Goal: Transaction & Acquisition: Purchase product/service

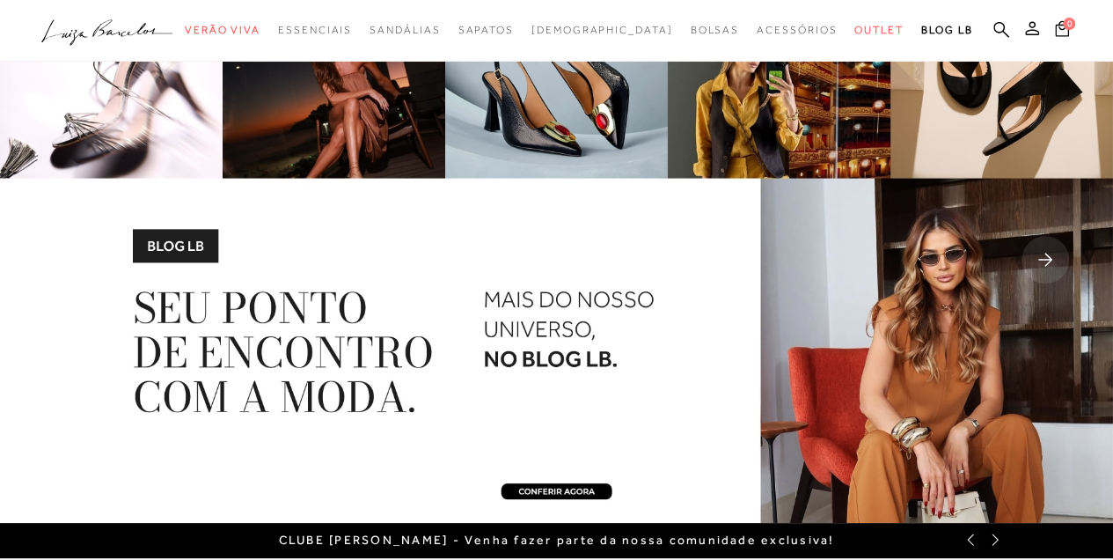
click at [792, 8] on div at bounding box center [556, 31] width 1113 height 62
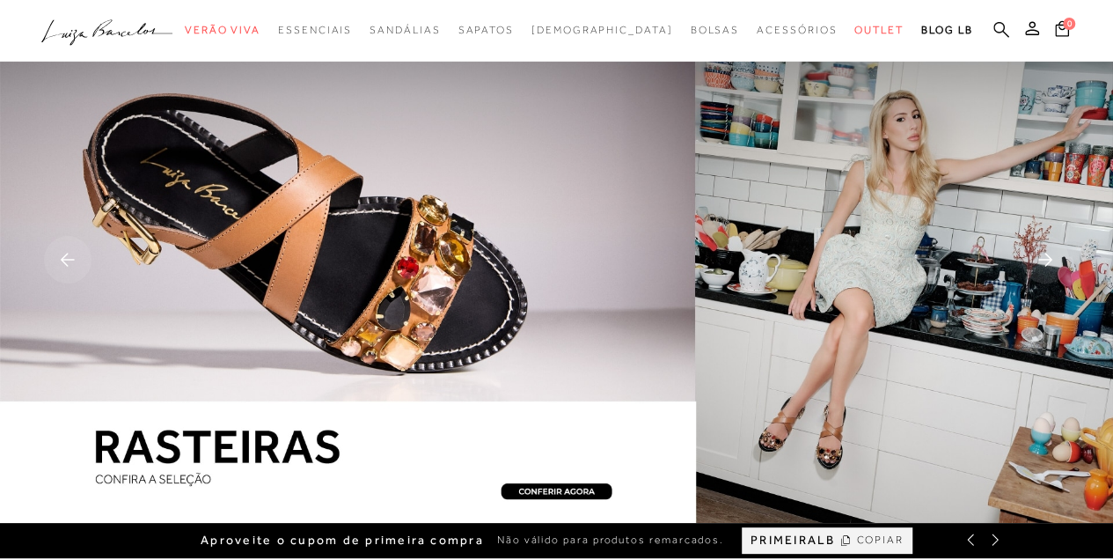
click at [996, 28] on icon at bounding box center [1002, 29] width 16 height 17
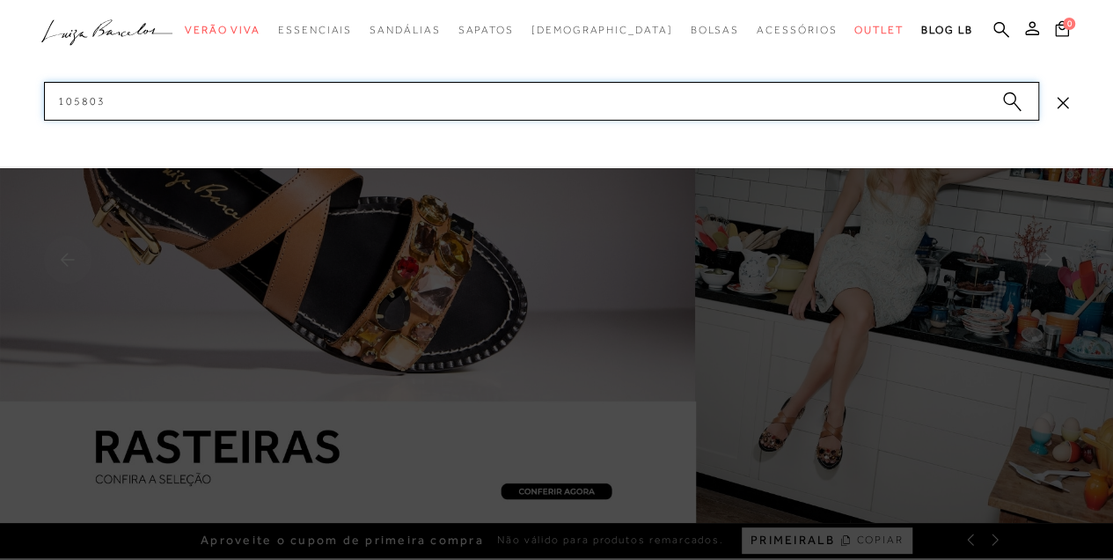
click at [941, 98] on input "105803" at bounding box center [541, 101] width 995 height 39
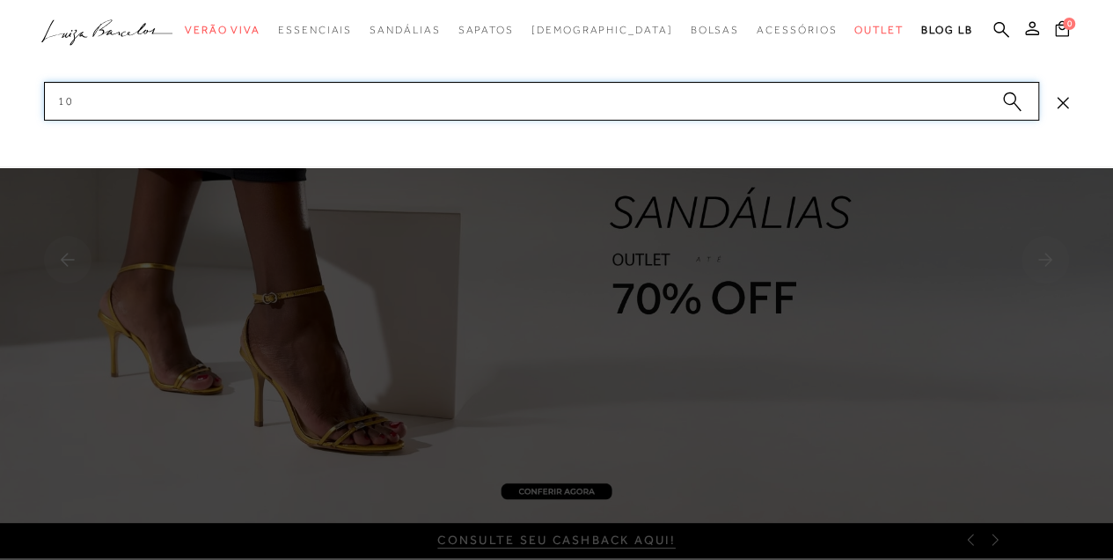
type input "1"
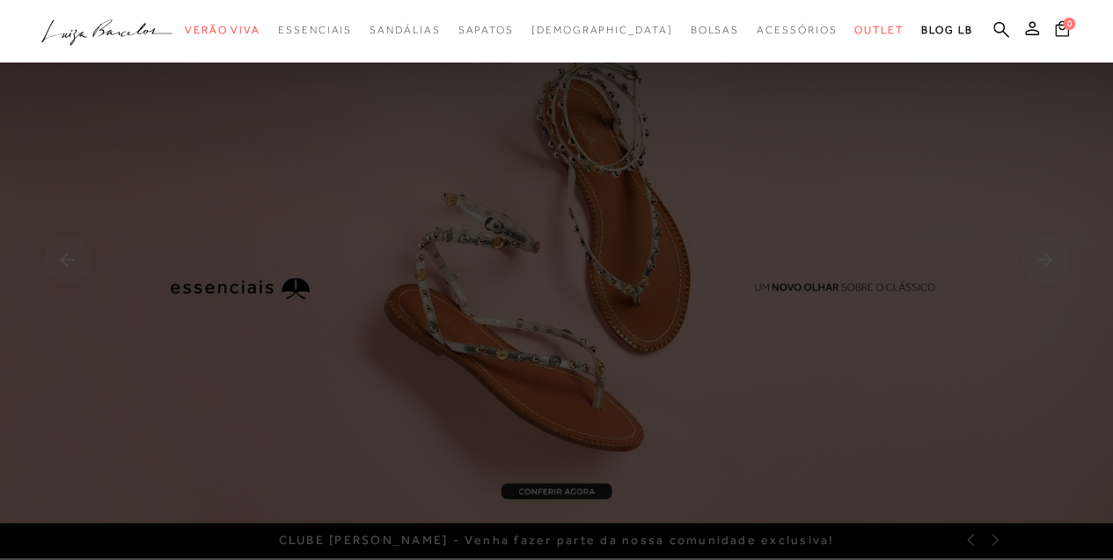
click at [859, 58] on div at bounding box center [556, 31] width 1113 height 62
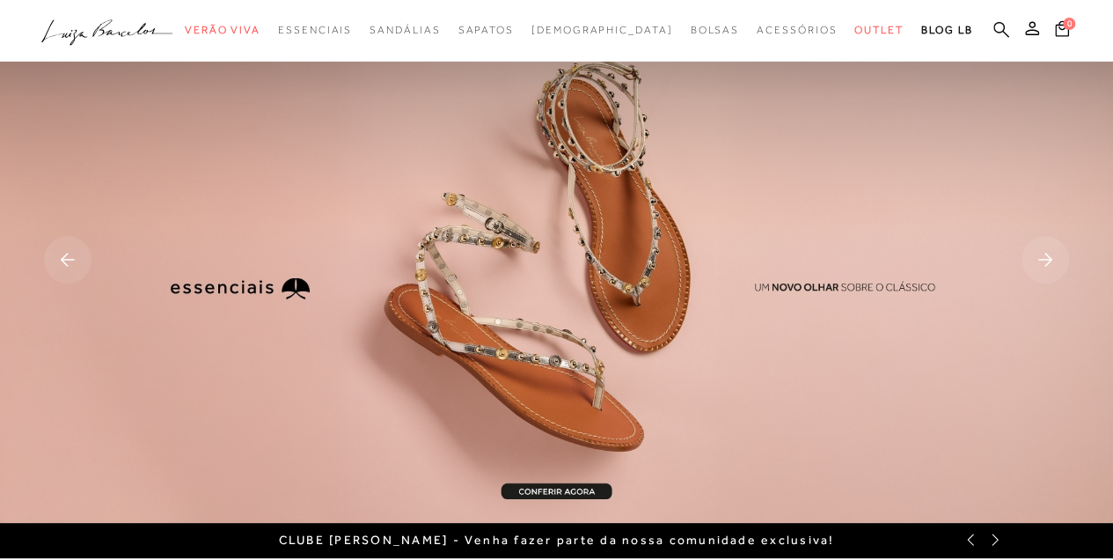
click at [997, 33] on icon at bounding box center [1002, 29] width 16 height 17
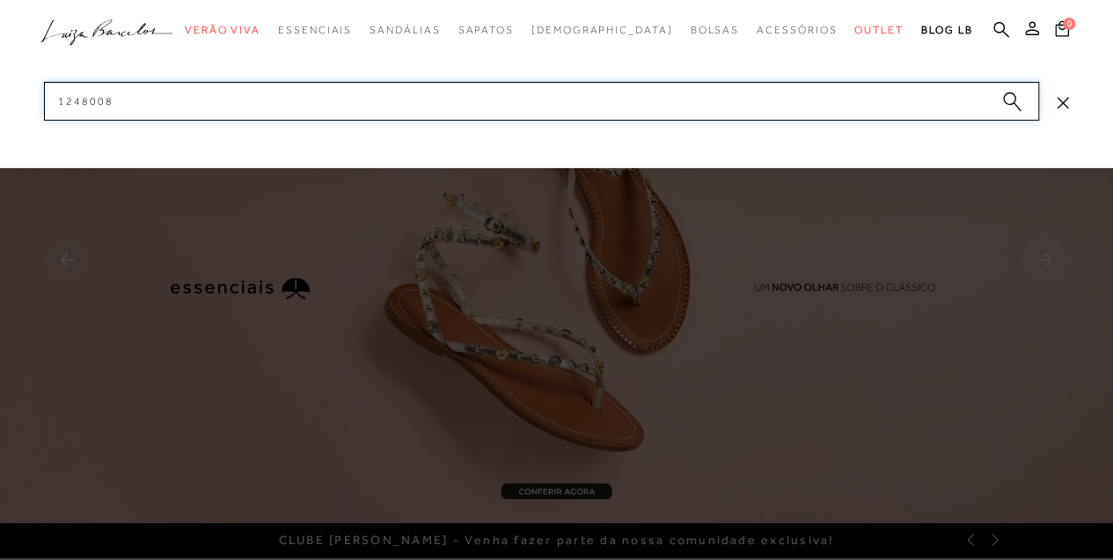
click at [968, 99] on input "1248008" at bounding box center [541, 101] width 995 height 39
type input "1"
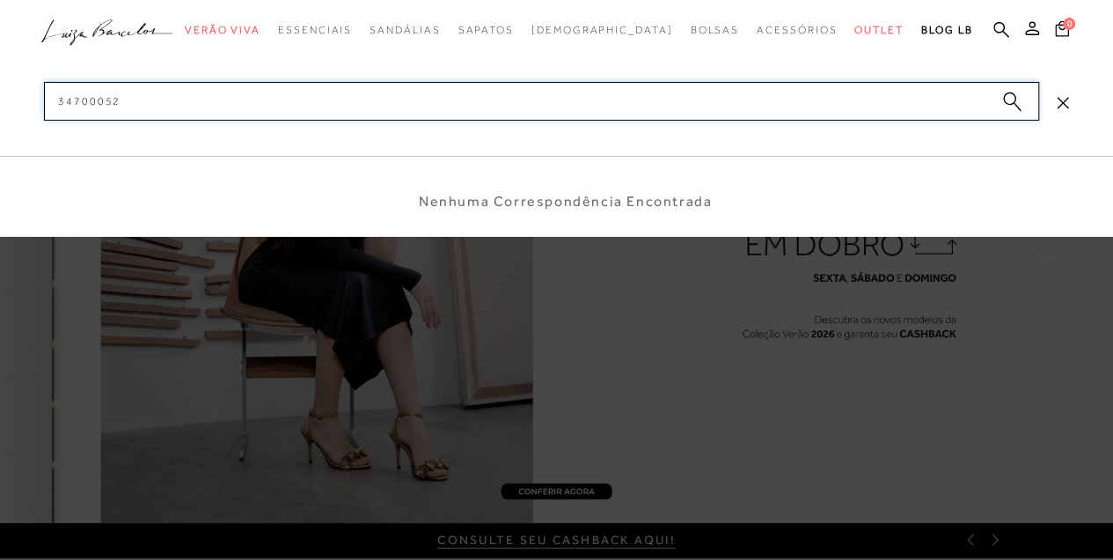
type input "347000528"
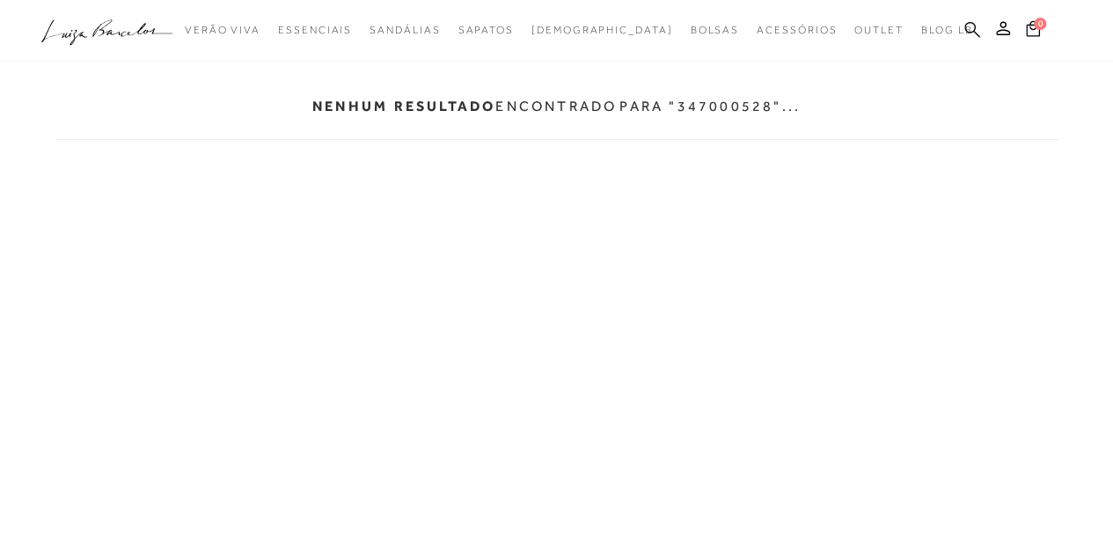
click at [972, 21] on icon at bounding box center [973, 29] width 16 height 17
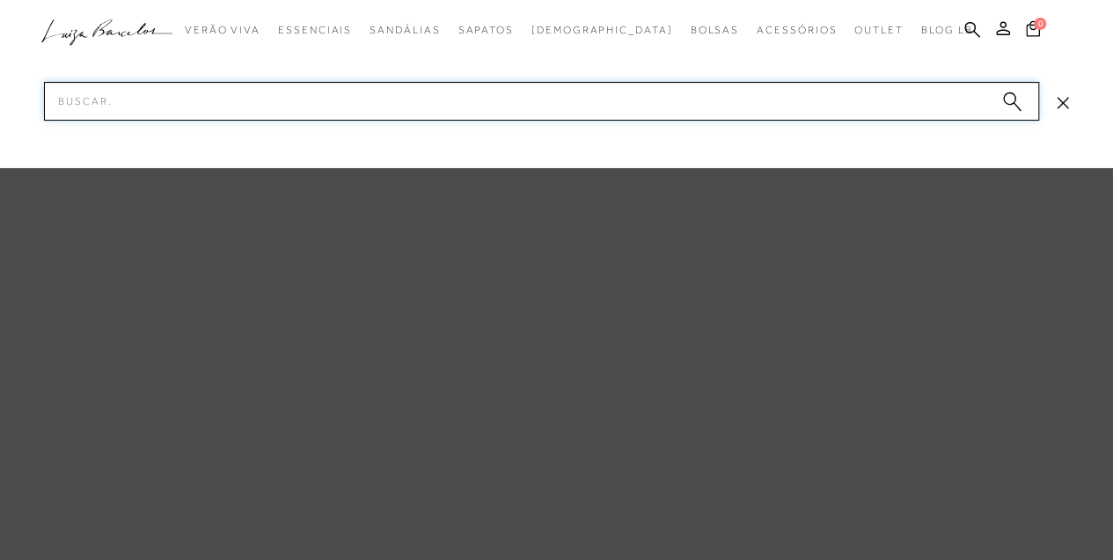
click at [867, 92] on input "Pesquisar" at bounding box center [541, 101] width 995 height 39
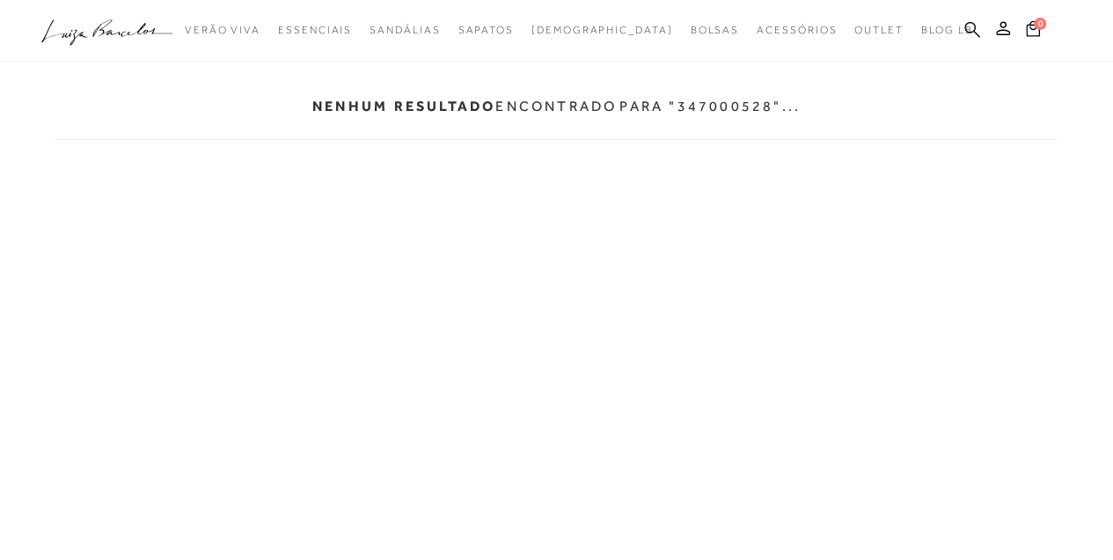
click at [973, 36] on icon at bounding box center [973, 29] width 16 height 17
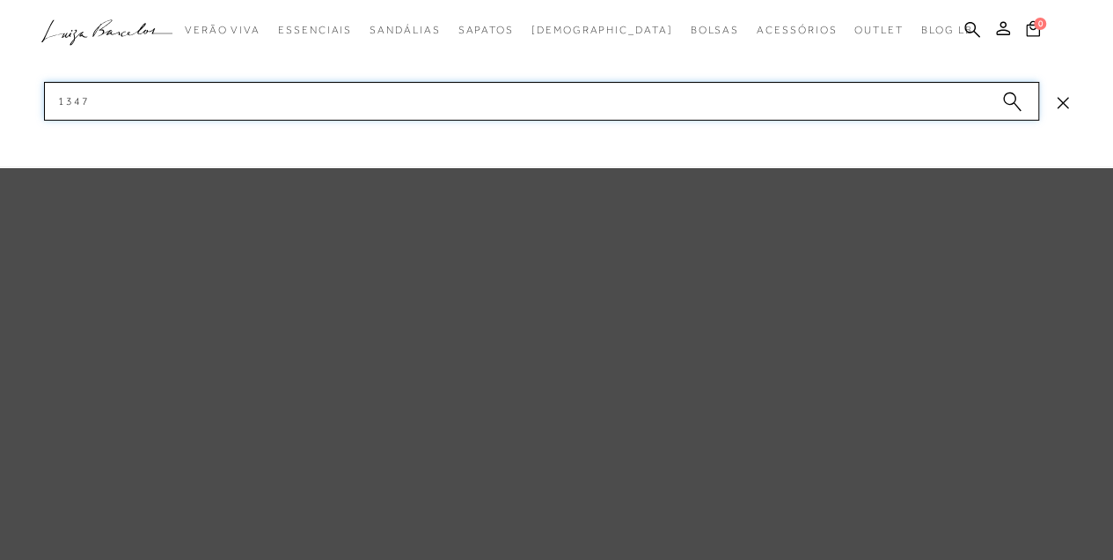
click at [933, 106] on input "1347" at bounding box center [541, 101] width 995 height 39
type input "1"
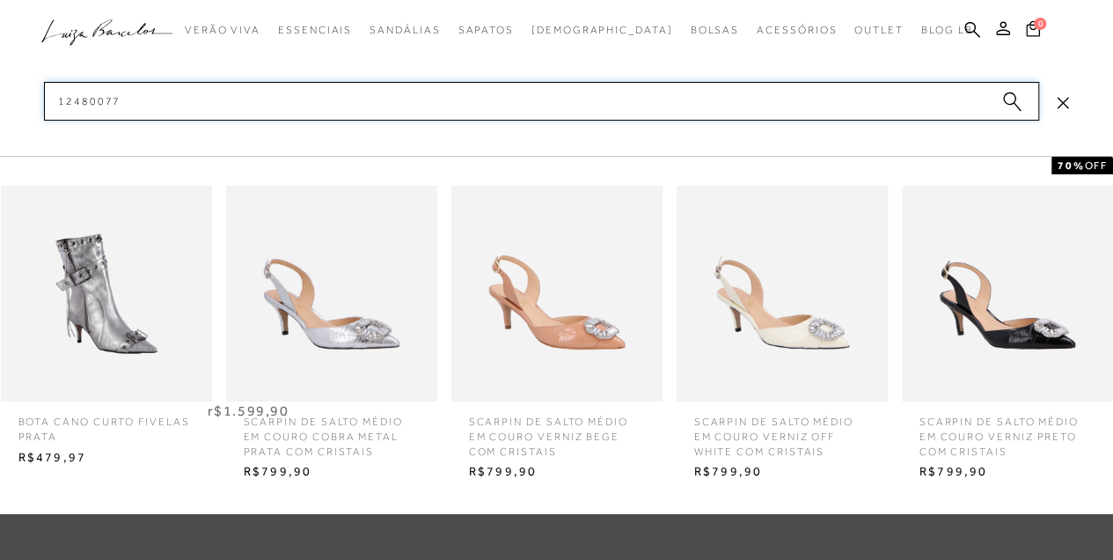
type input "124800772"
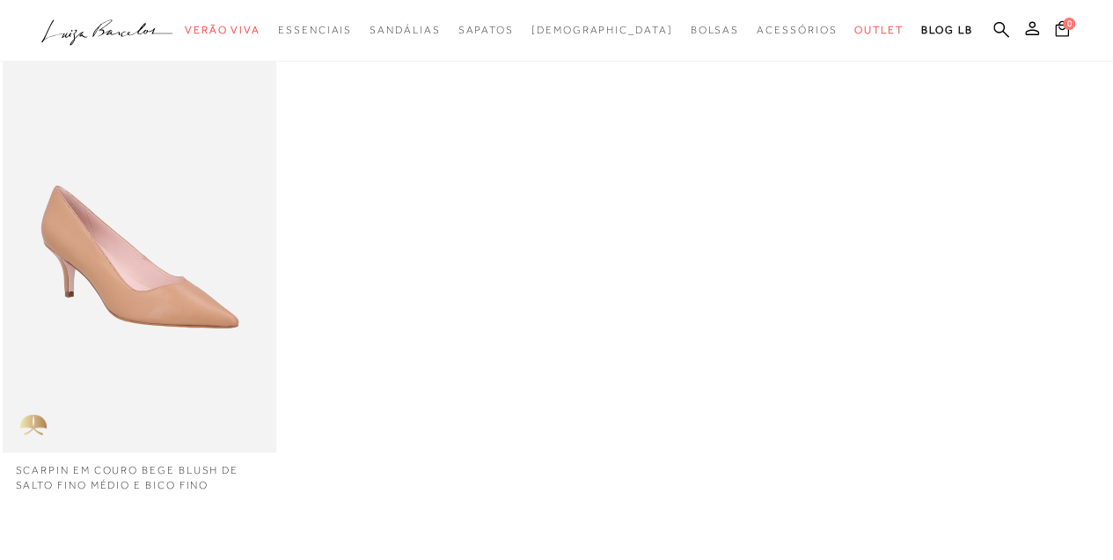
scroll to position [117, 0]
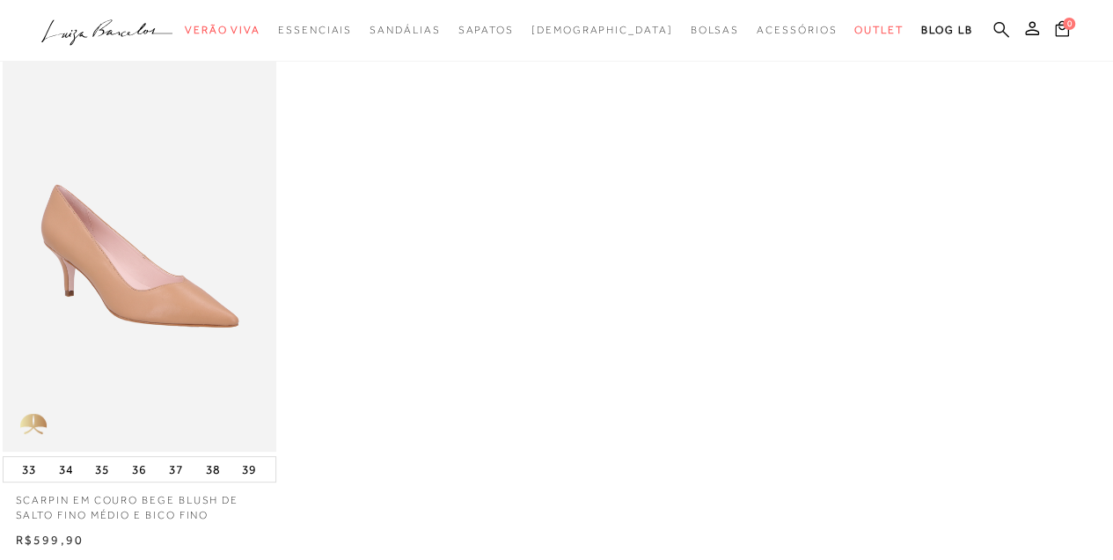
click at [1002, 30] on icon at bounding box center [1002, 29] width 16 height 16
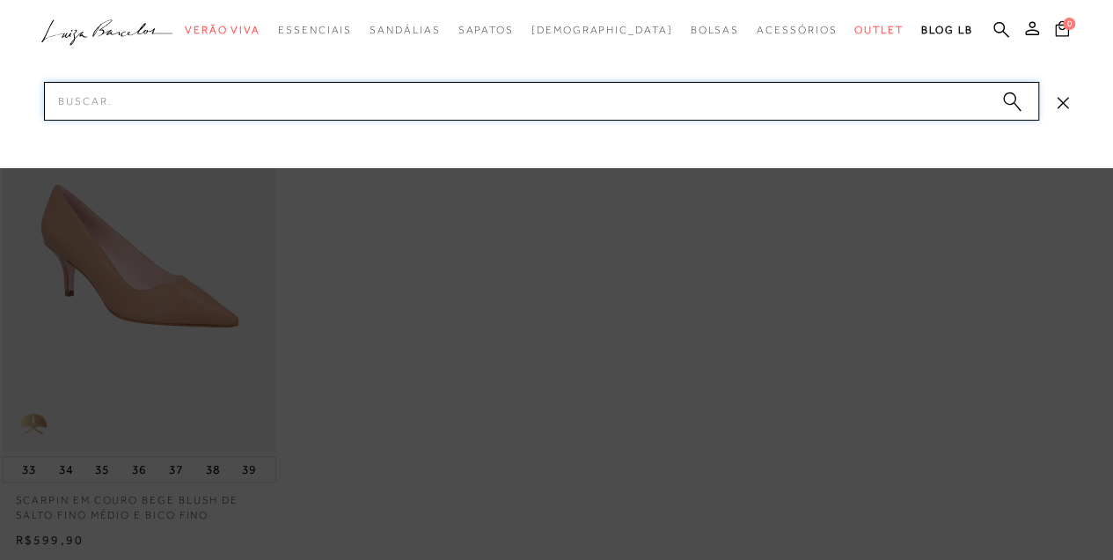
click at [957, 96] on input "Pesquisar" at bounding box center [541, 101] width 995 height 39
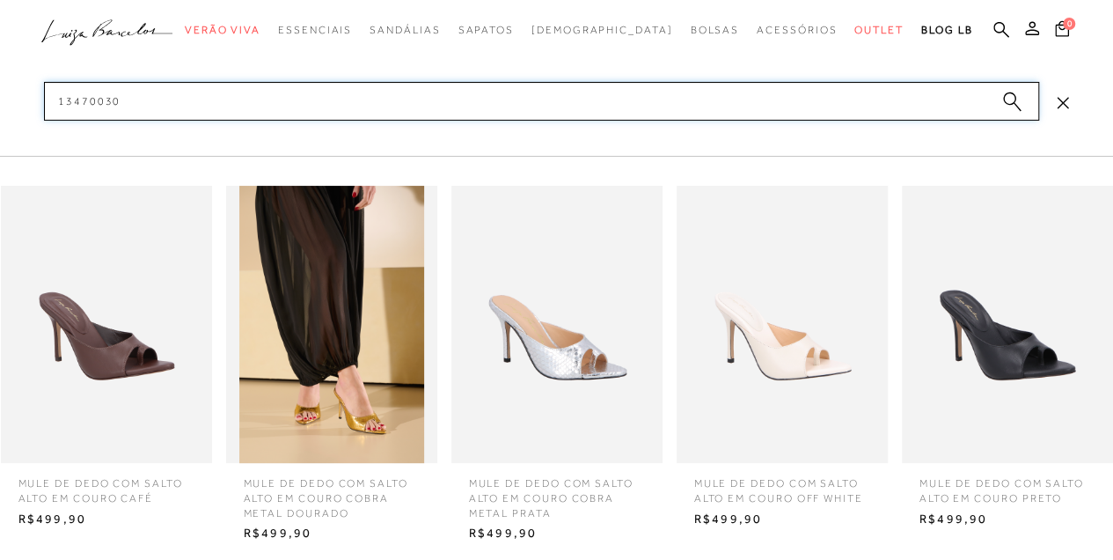
type input "134700302"
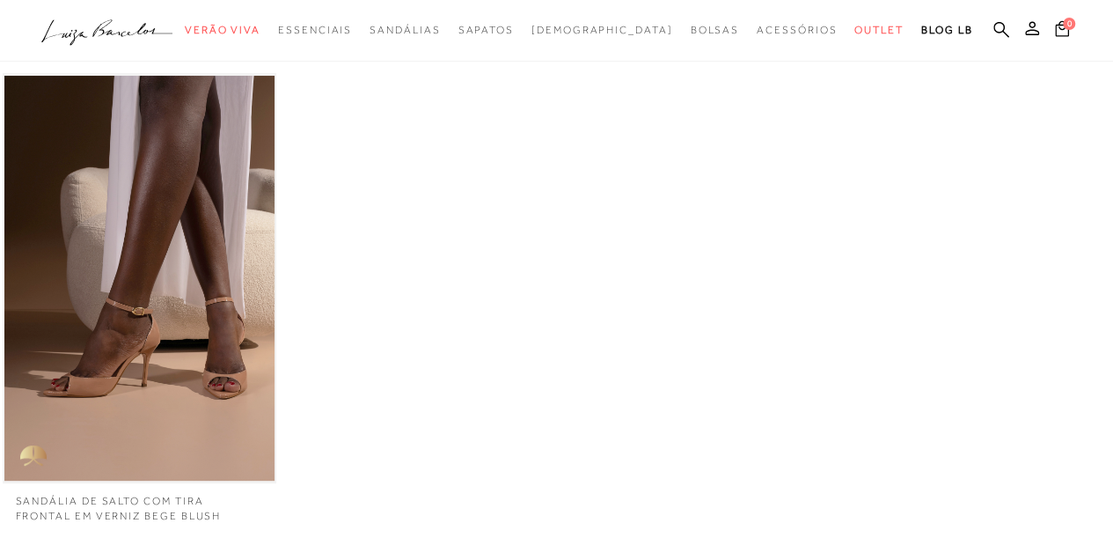
scroll to position [117, 0]
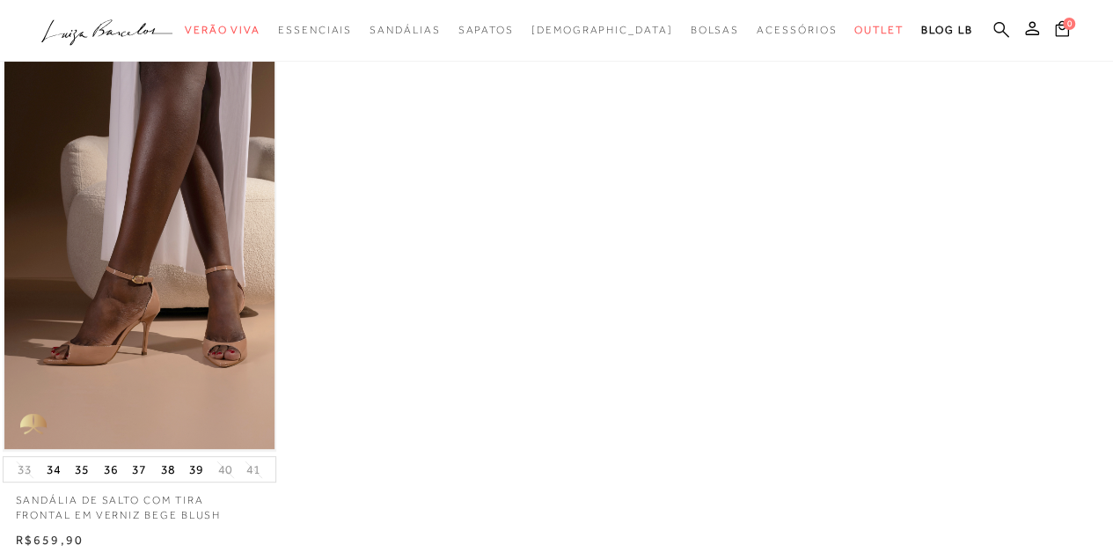
click at [999, 26] on icon at bounding box center [1002, 29] width 16 height 17
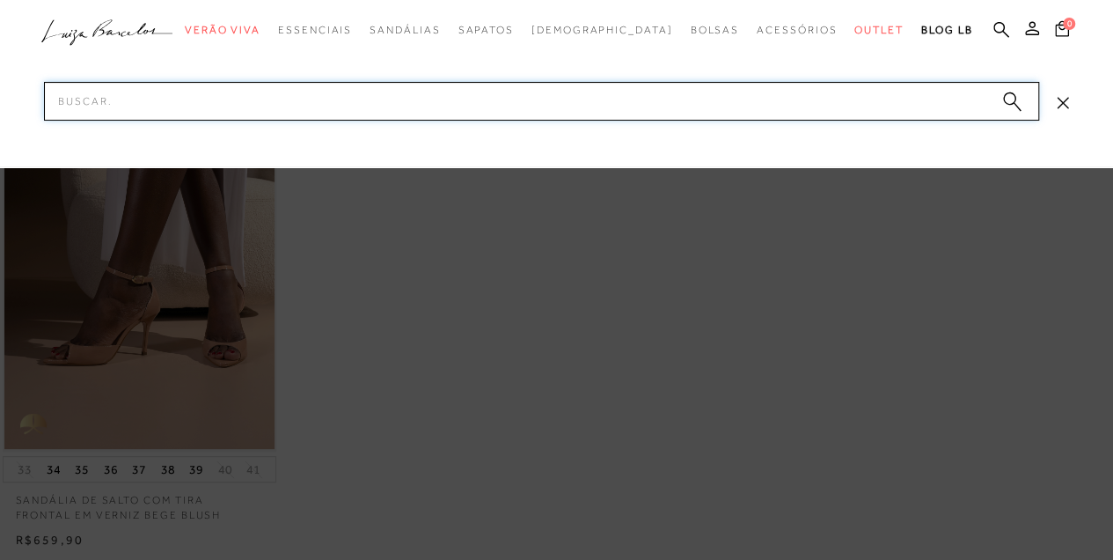
click at [951, 99] on input "Pesquisar" at bounding box center [541, 101] width 995 height 39
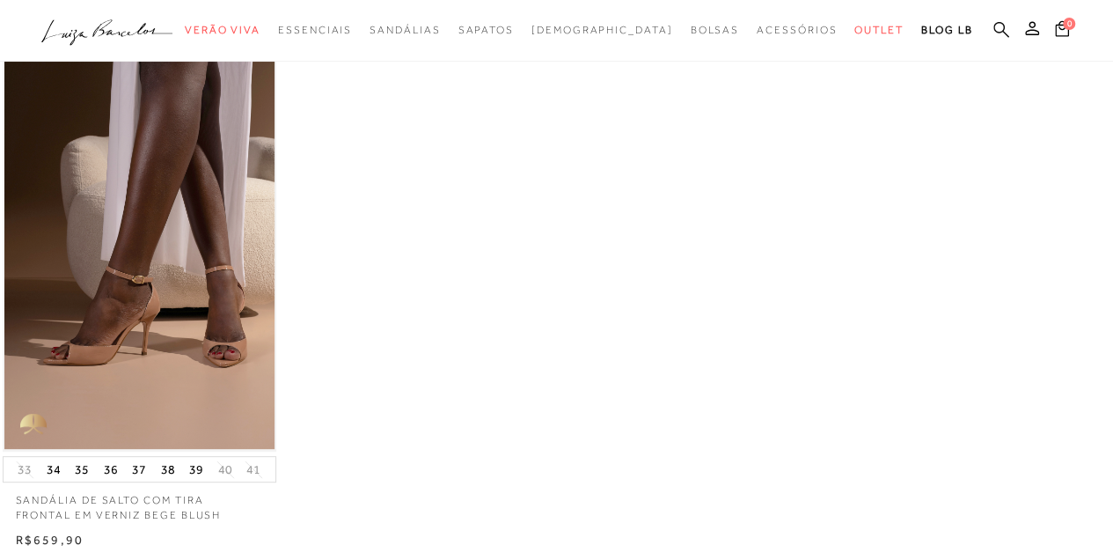
click at [1003, 26] on icon at bounding box center [1002, 29] width 16 height 16
click at [1002, 27] on icon at bounding box center [1002, 29] width 16 height 17
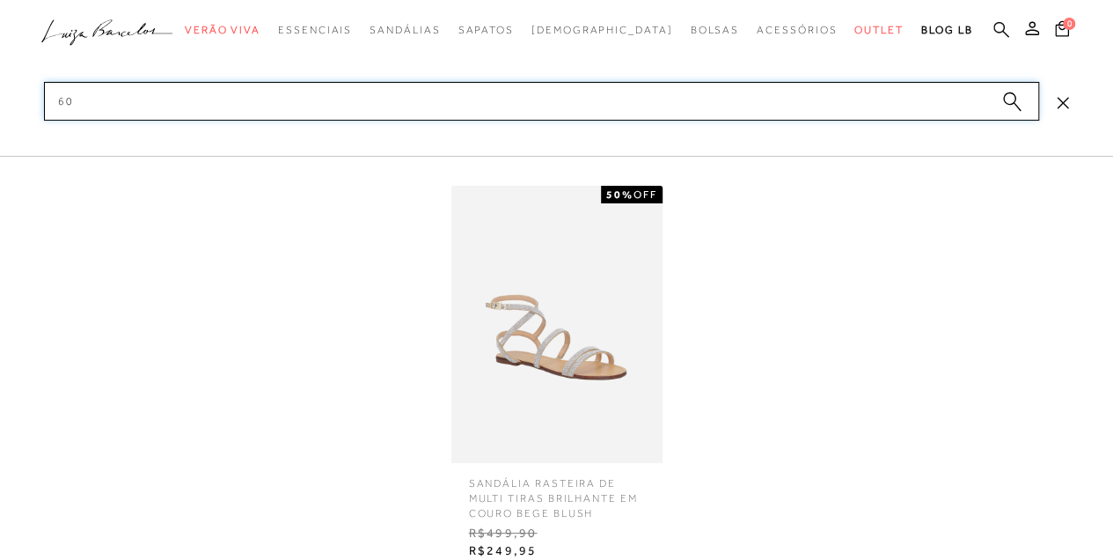
type input "6"
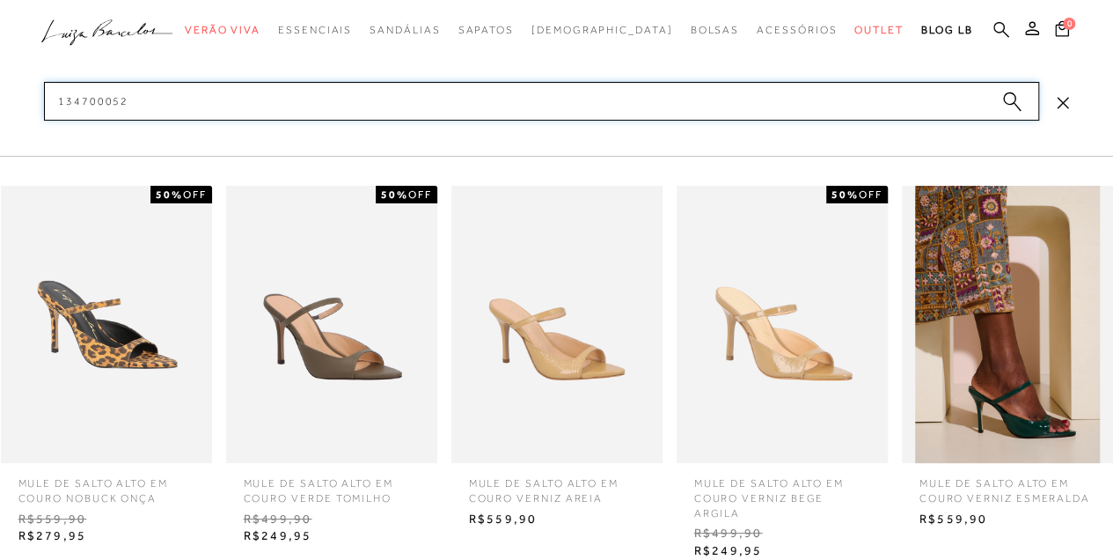
type input "1347000527"
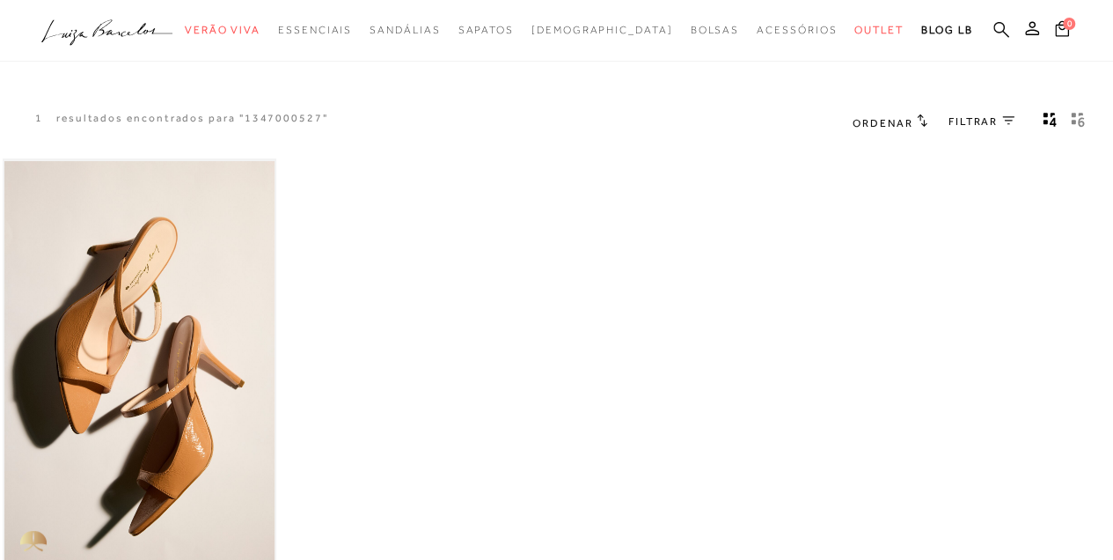
click at [1000, 26] on icon at bounding box center [1002, 29] width 16 height 17
click at [1003, 28] on icon at bounding box center [1002, 29] width 16 height 16
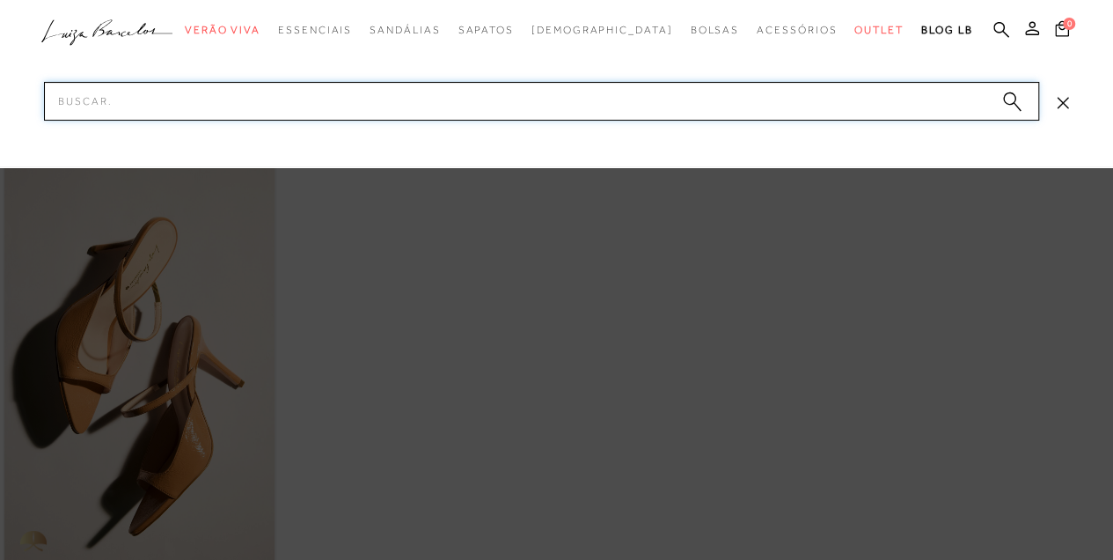
click at [980, 111] on input "Pesquisar" at bounding box center [541, 101] width 995 height 39
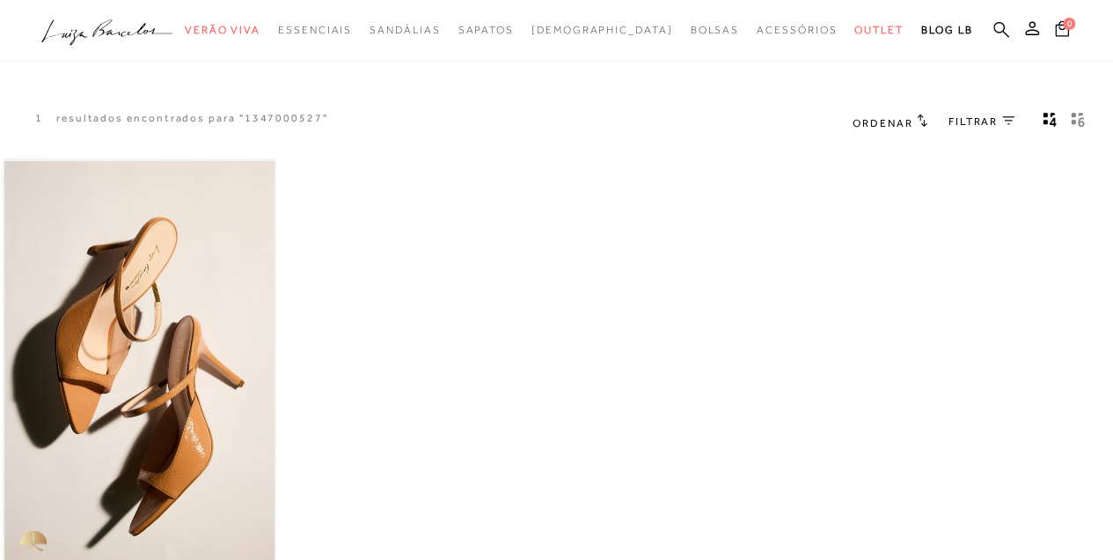
click at [995, 30] on icon at bounding box center [1002, 29] width 16 height 16
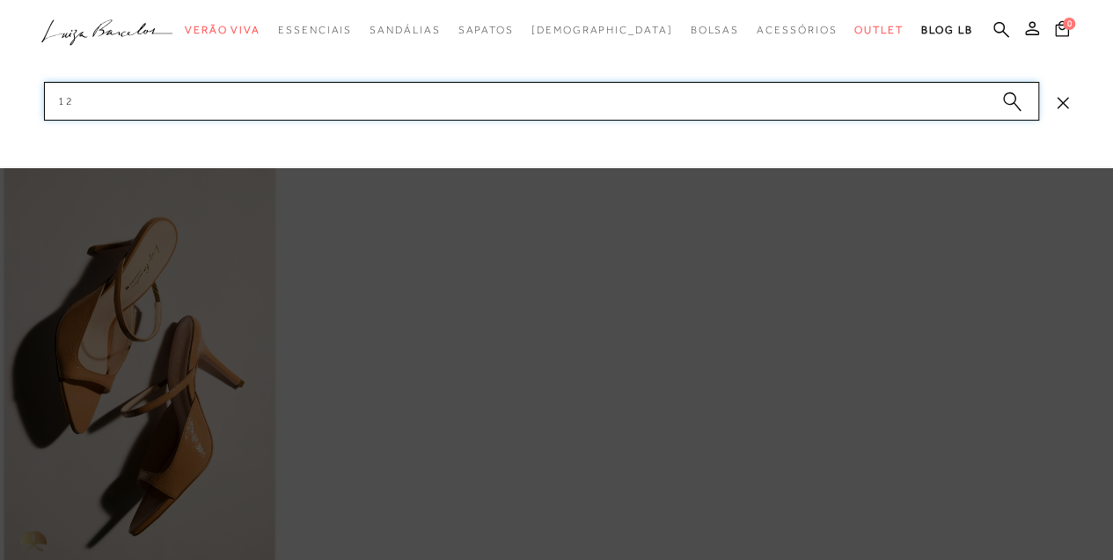
type input "1"
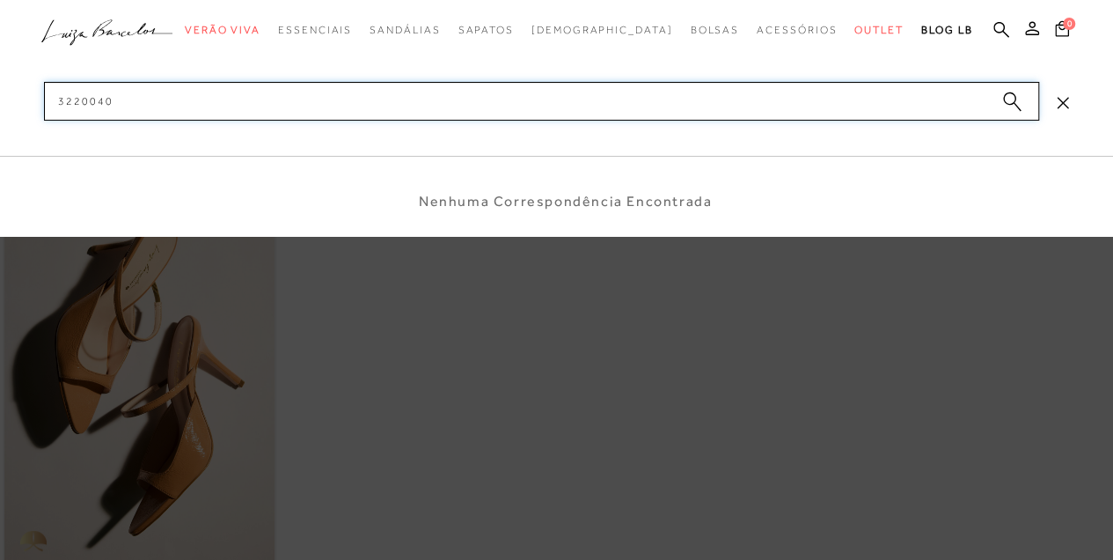
type input "32200403"
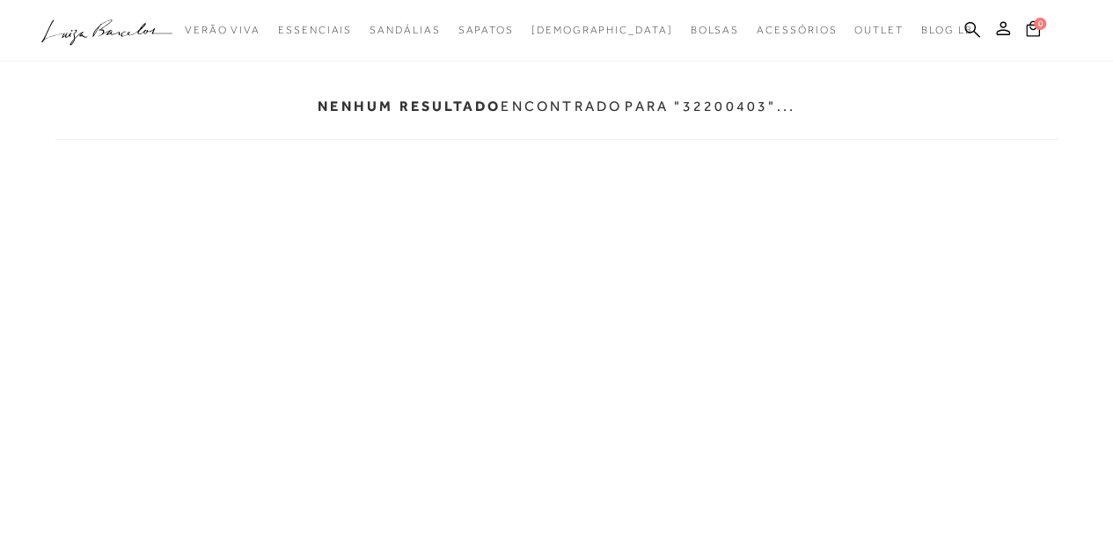
click at [963, 25] on ul ".a{fill-rule:evenodd;} Verão Viva Em alta Modelo Essenciais [GEOGRAPHIC_DATA]" at bounding box center [543, 30] width 1004 height 33
click at [968, 26] on icon at bounding box center [973, 29] width 16 height 17
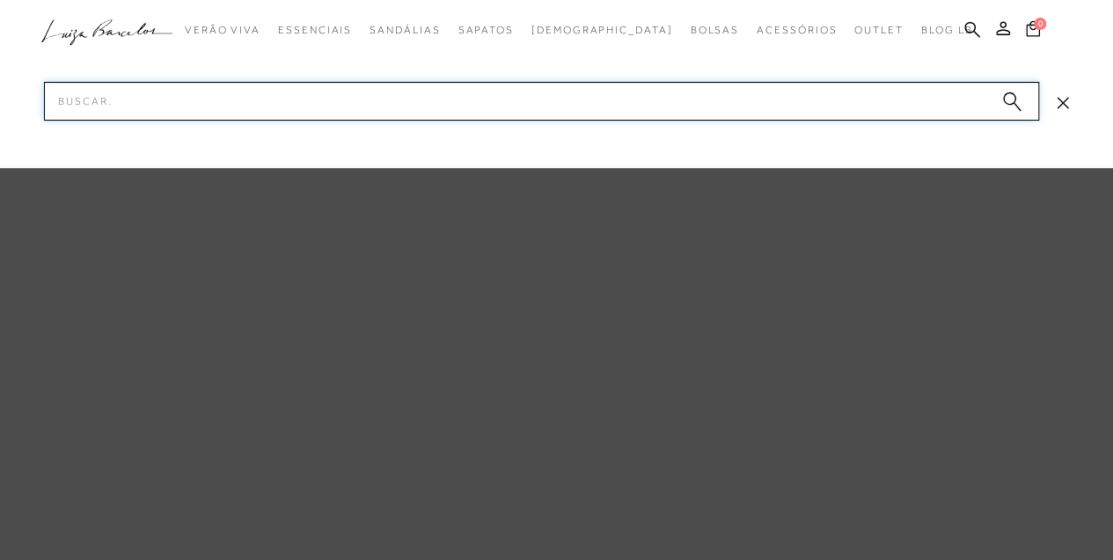
click at [899, 103] on input "Pesquisar" at bounding box center [541, 101] width 995 height 39
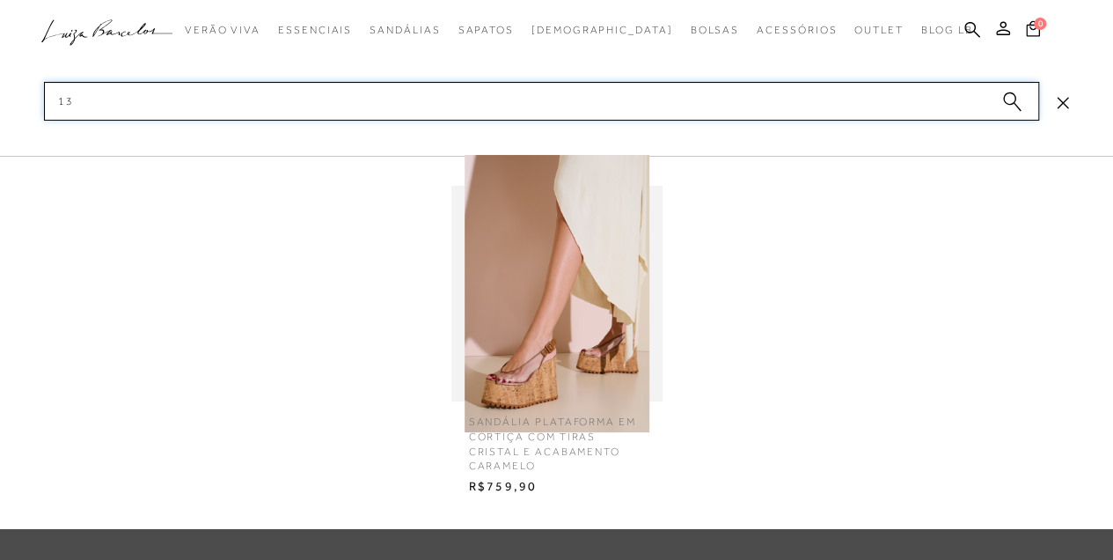
type input "1"
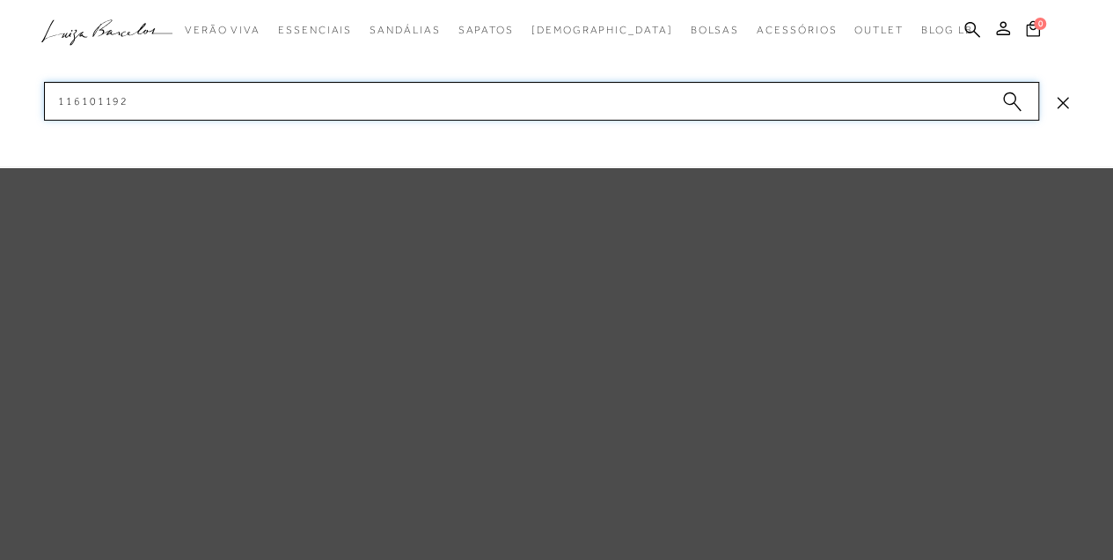
click at [833, 115] on input "116101192" at bounding box center [541, 101] width 995 height 39
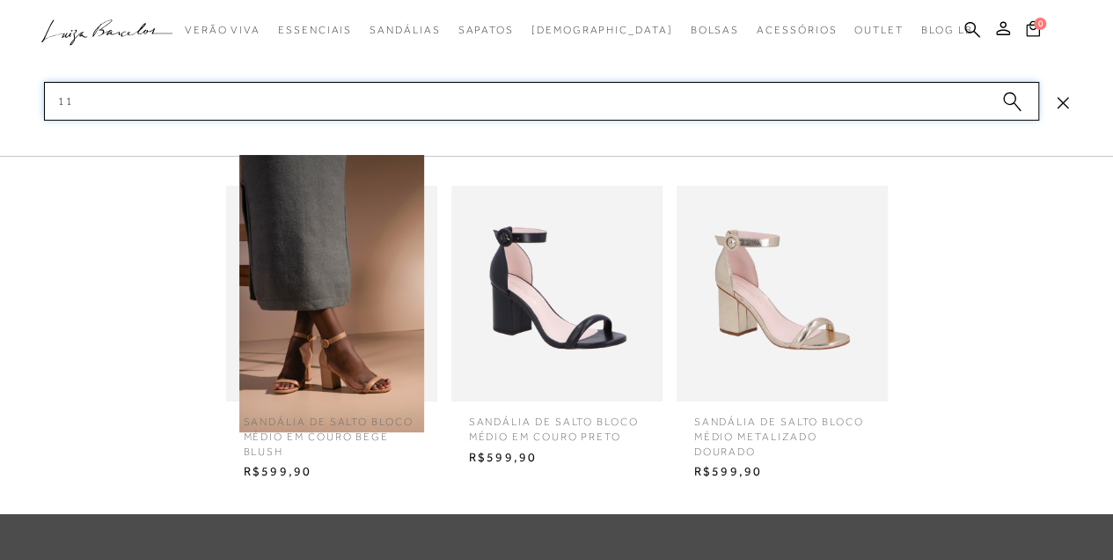
type input "1"
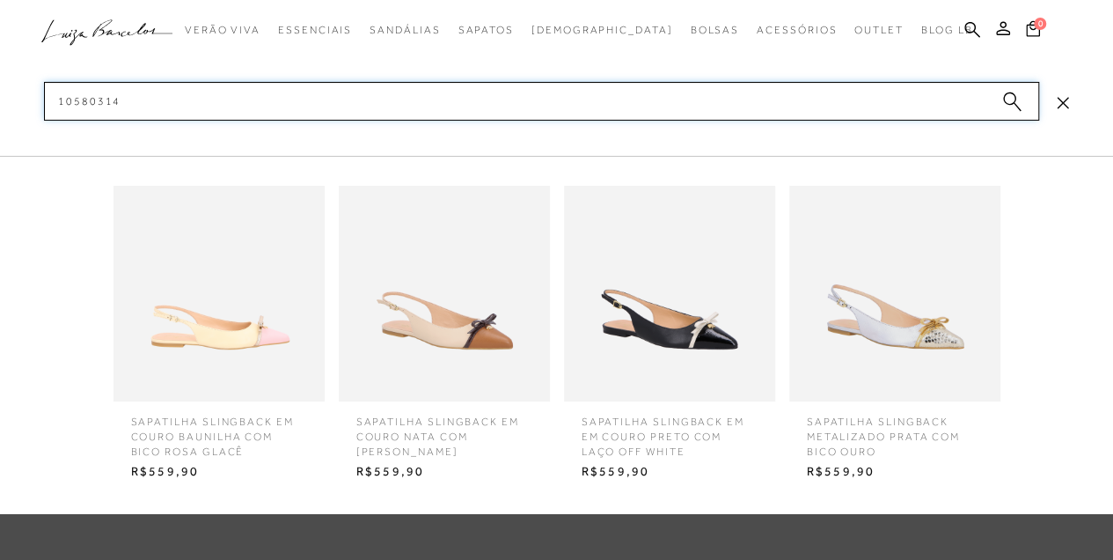
type input "10580314"
